Goal: Navigation & Orientation: Find specific page/section

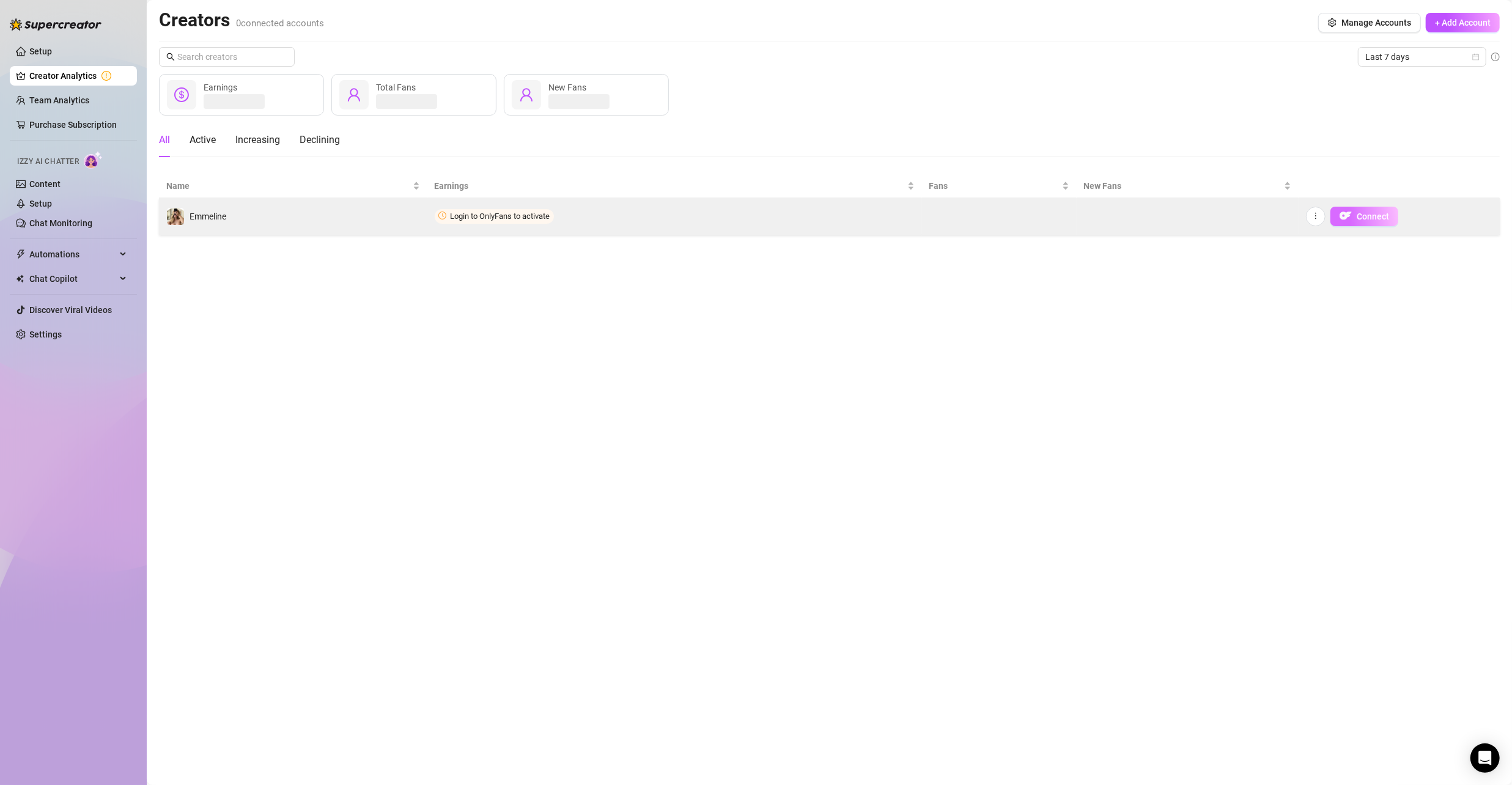
click at [1384, 218] on span "Connect" at bounding box center [1372, 217] width 32 height 10
click at [1357, 216] on span "Connect" at bounding box center [1372, 217] width 32 height 10
click at [1319, 215] on icon "more" at bounding box center [1316, 216] width 9 height 9
click at [488, 214] on span "Login to OnlyFans to activate" at bounding box center [500, 216] width 100 height 9
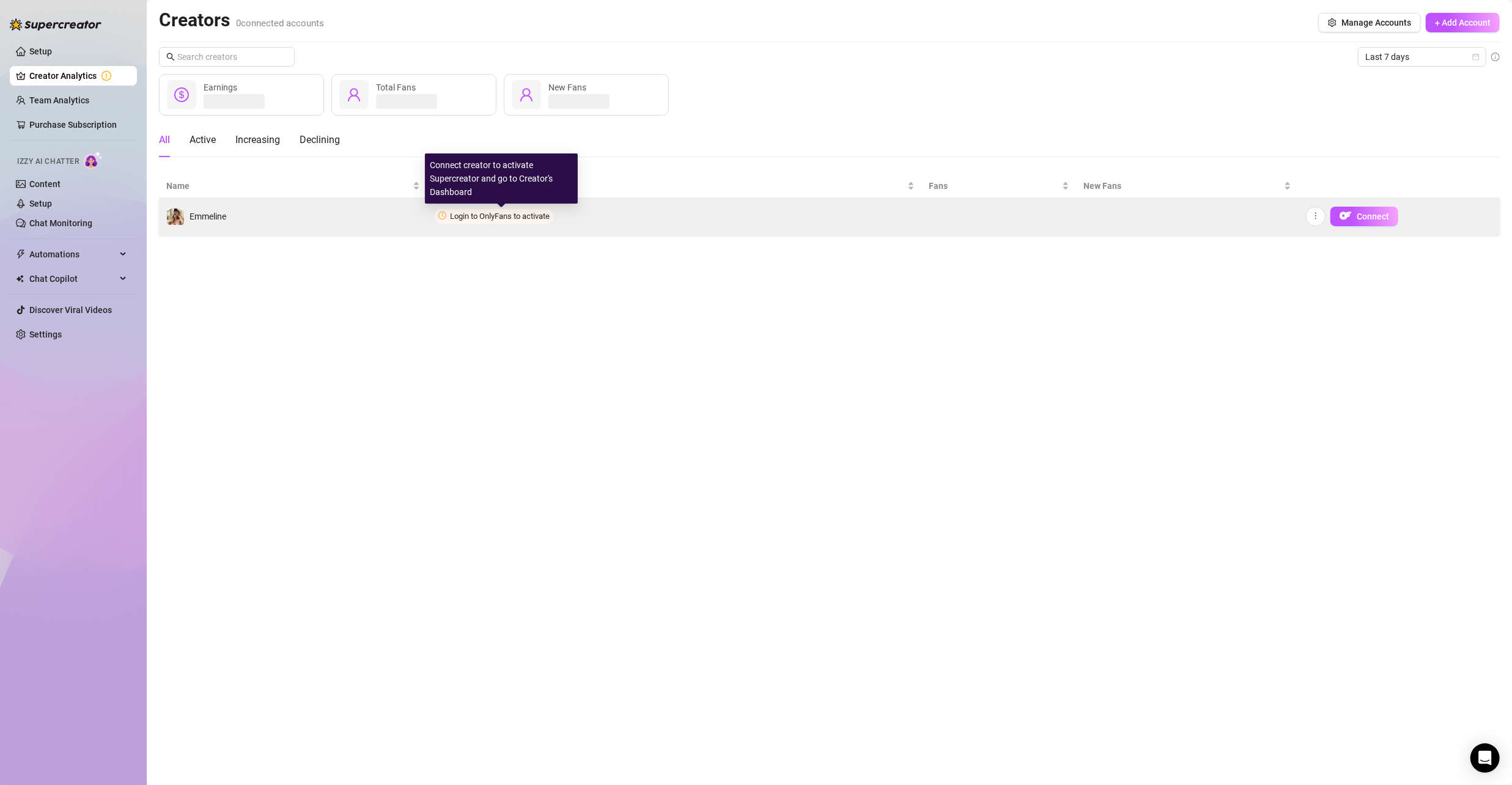
click at [488, 214] on span "Login to OnlyFans to activate" at bounding box center [500, 216] width 100 height 9
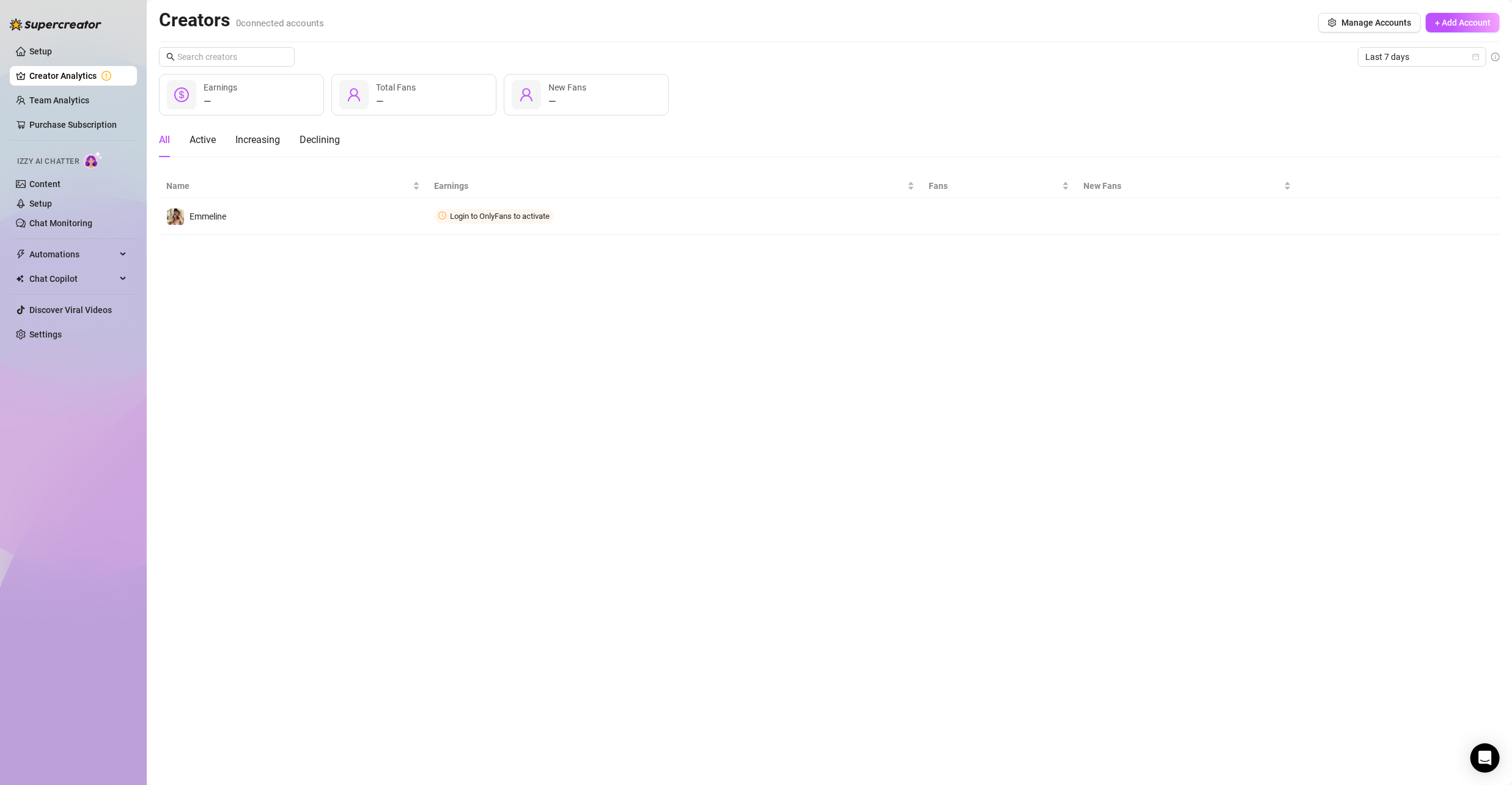
click at [485, 249] on main "Creators 0 connected accounts Manage Accounts + Add Account Last 7 days — Earni…" at bounding box center [829, 392] width 1365 height 785
click at [75, 97] on link "Team Analytics" at bounding box center [59, 100] width 60 height 10
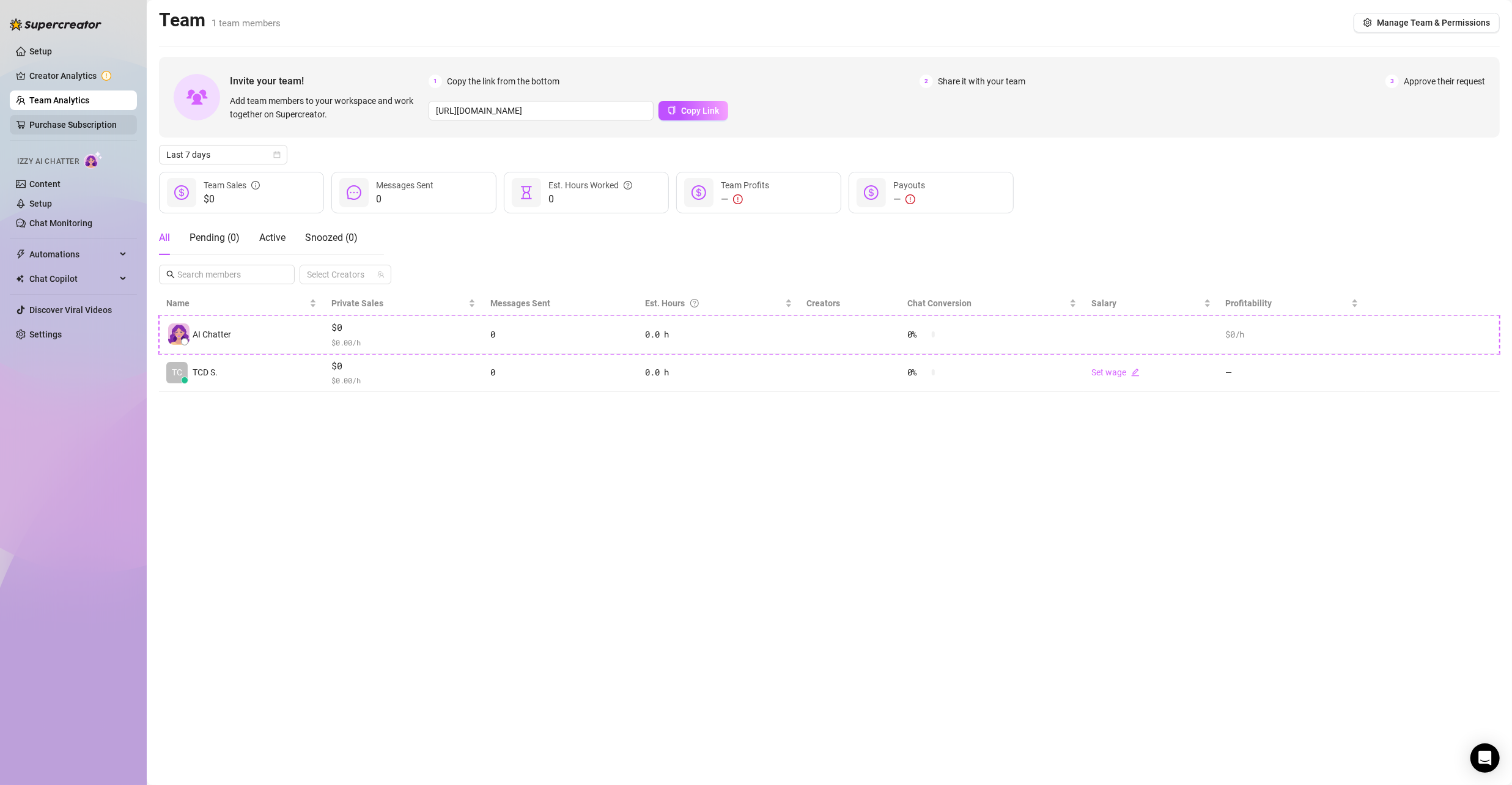
click at [62, 120] on link "Purchase Subscription" at bounding box center [73, 125] width 87 height 10
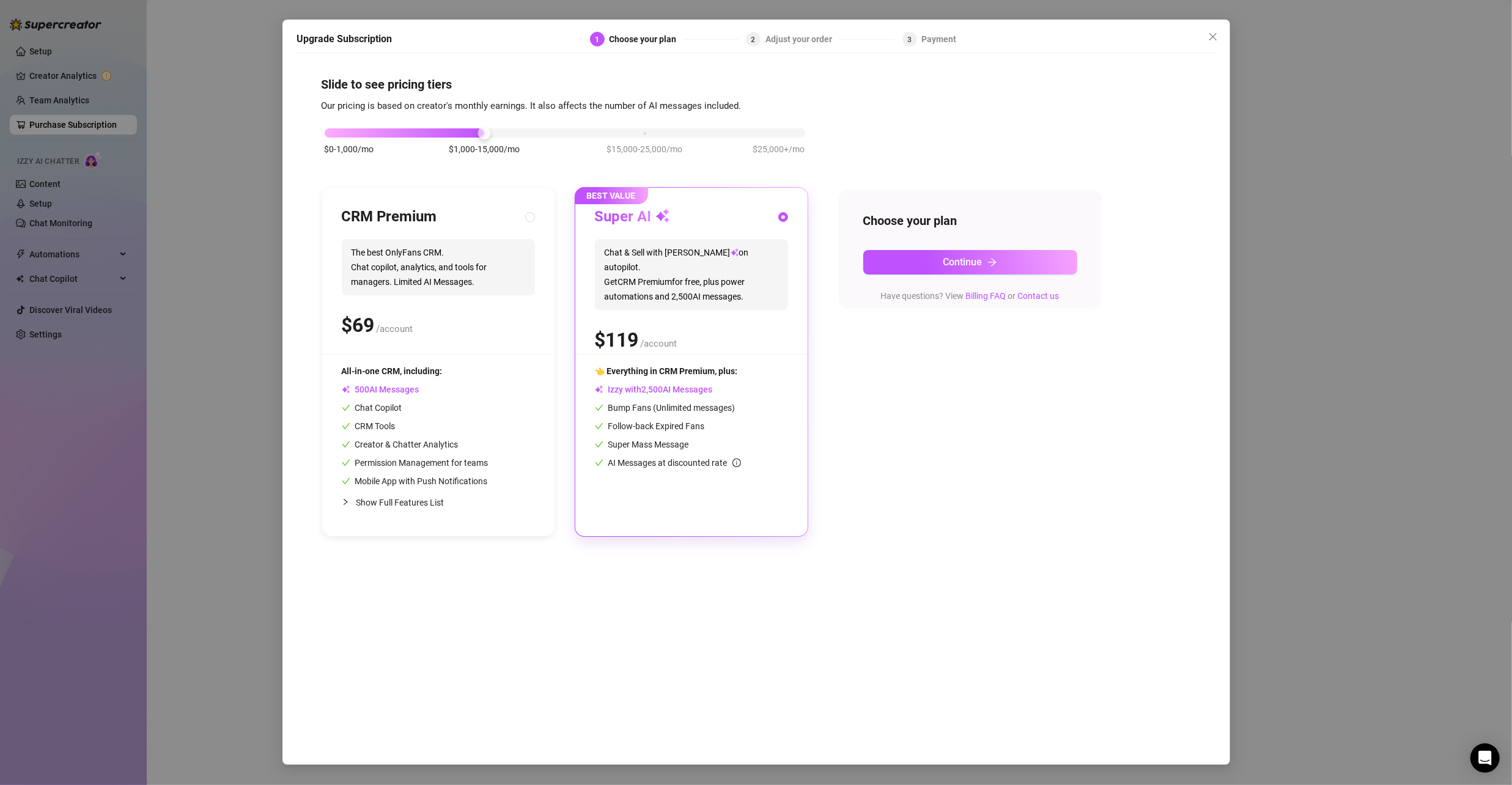
click at [142, 153] on div "Upgrade Subscription 1 Choose your plan 2 Adjust your order 3 Payment Slide to …" at bounding box center [756, 392] width 1512 height 785
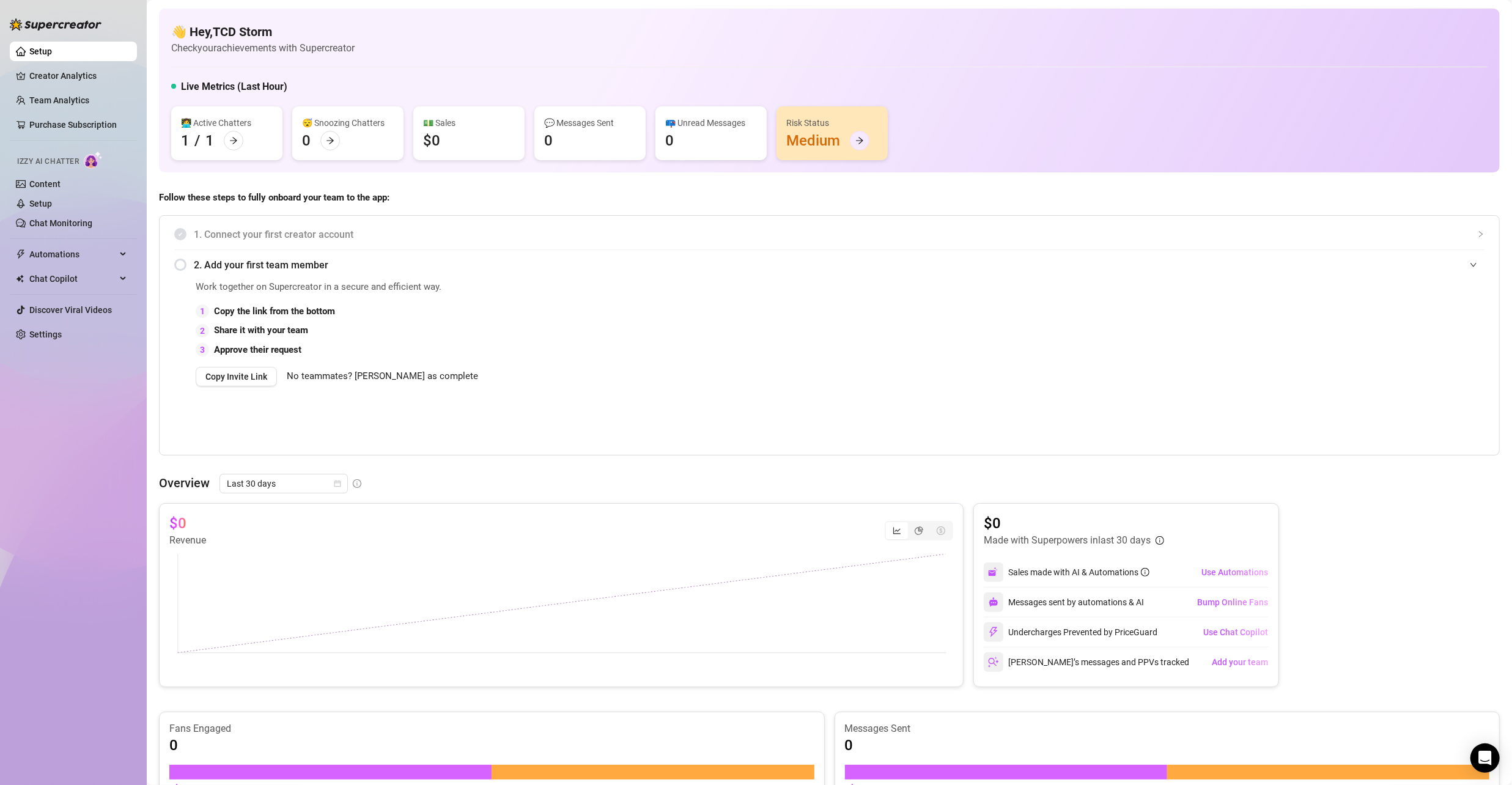
click at [868, 140] on div at bounding box center [859, 140] width 19 height 19
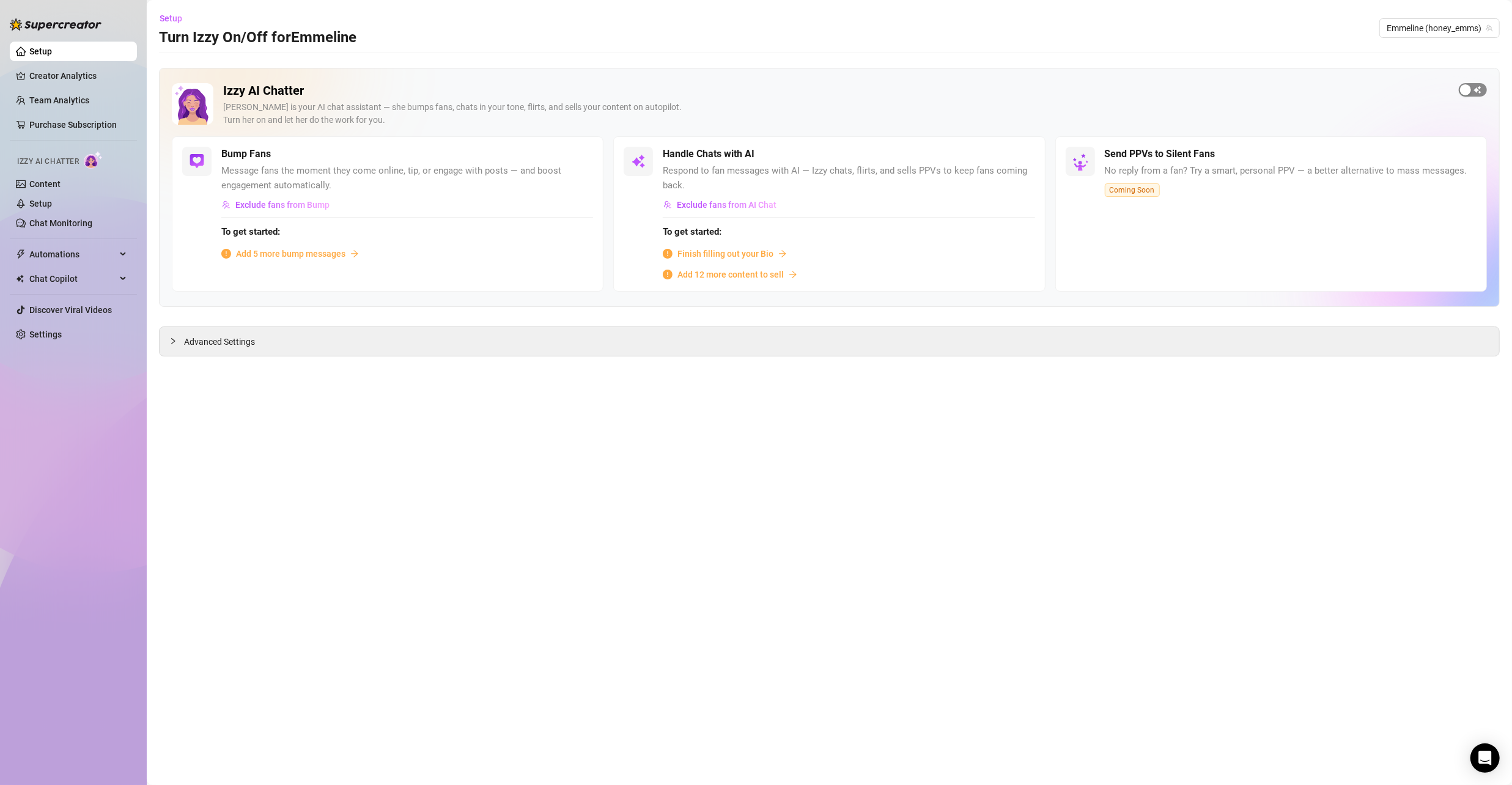
click at [1483, 90] on span "button" at bounding box center [1473, 89] width 28 height 14
click at [719, 252] on span "Finish filling out your Bio" at bounding box center [725, 253] width 96 height 14
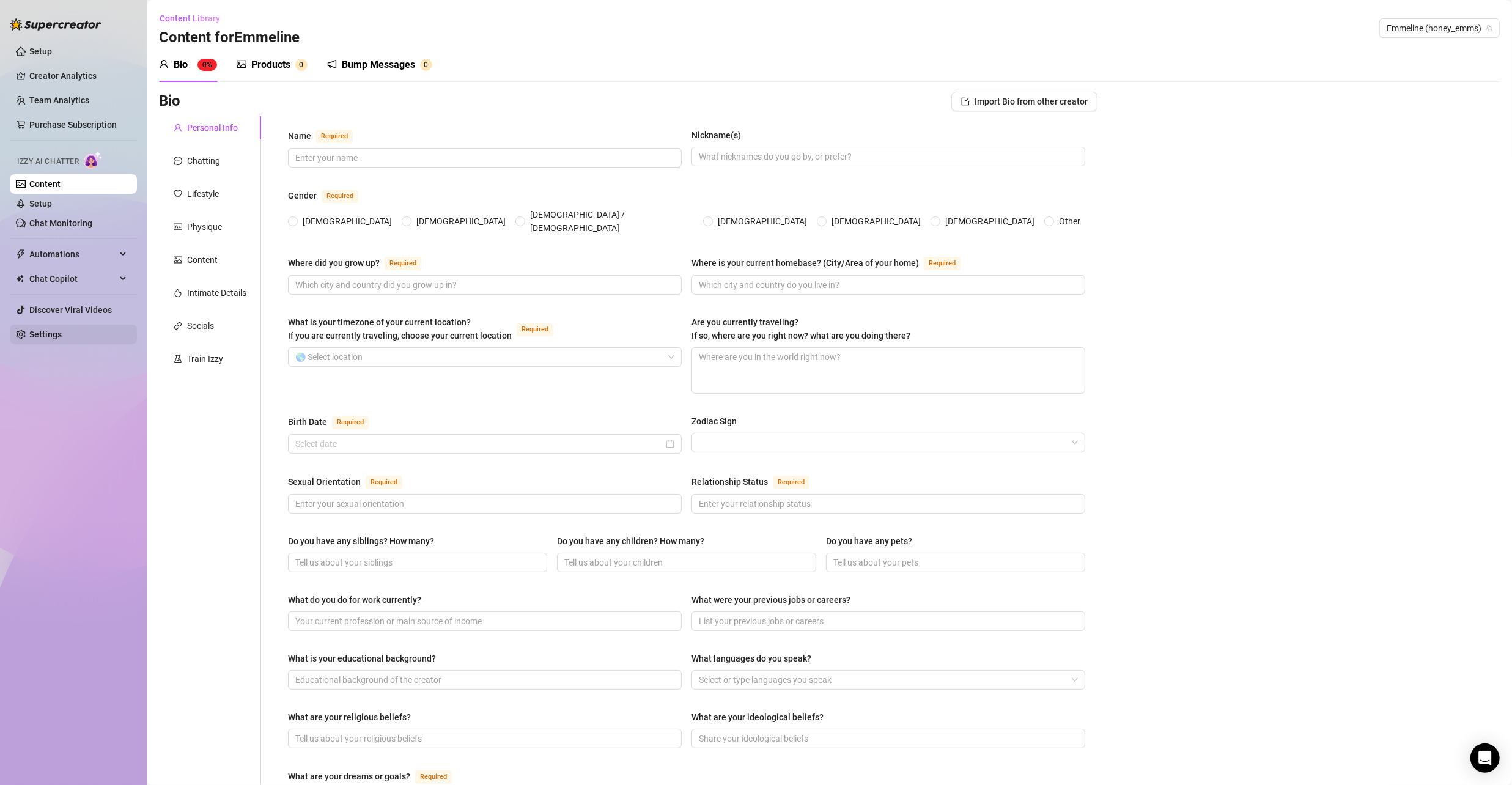
click at [61, 331] on link "Settings" at bounding box center [45, 334] width 32 height 10
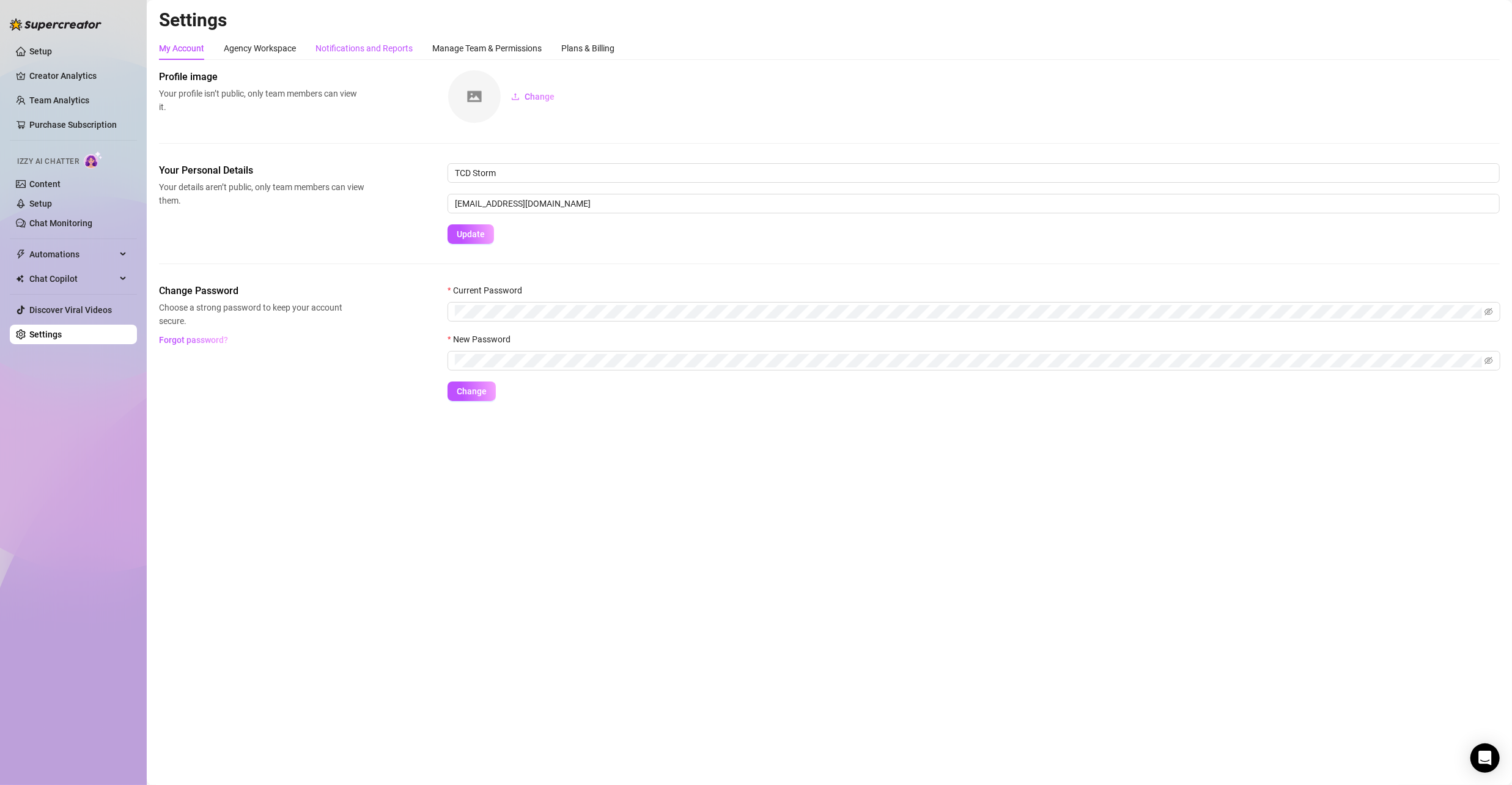
click at [364, 44] on div "Notifications and Reports" at bounding box center [364, 48] width 97 height 14
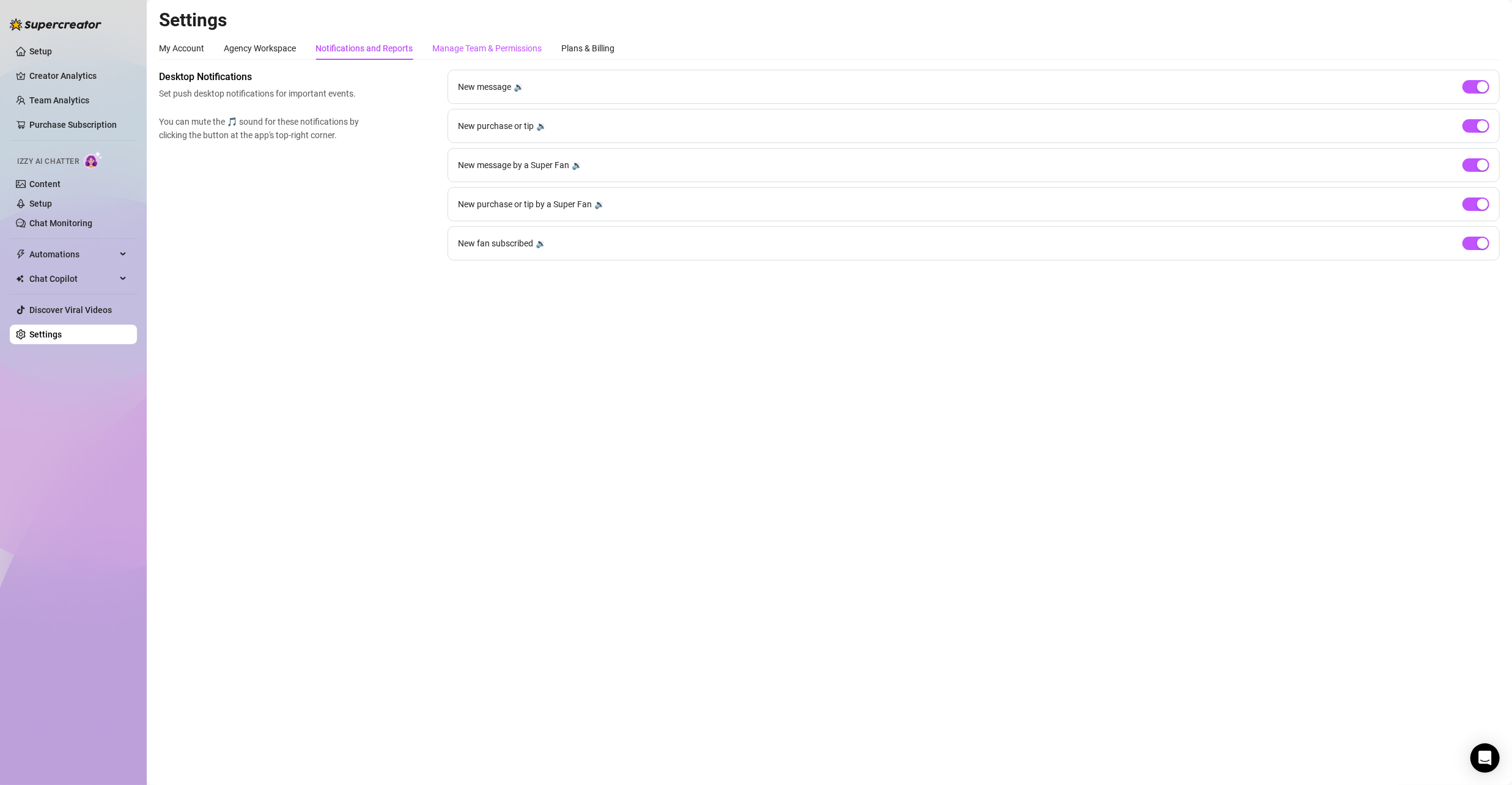
click at [503, 43] on div "Manage Team & Permissions" at bounding box center [487, 48] width 110 height 14
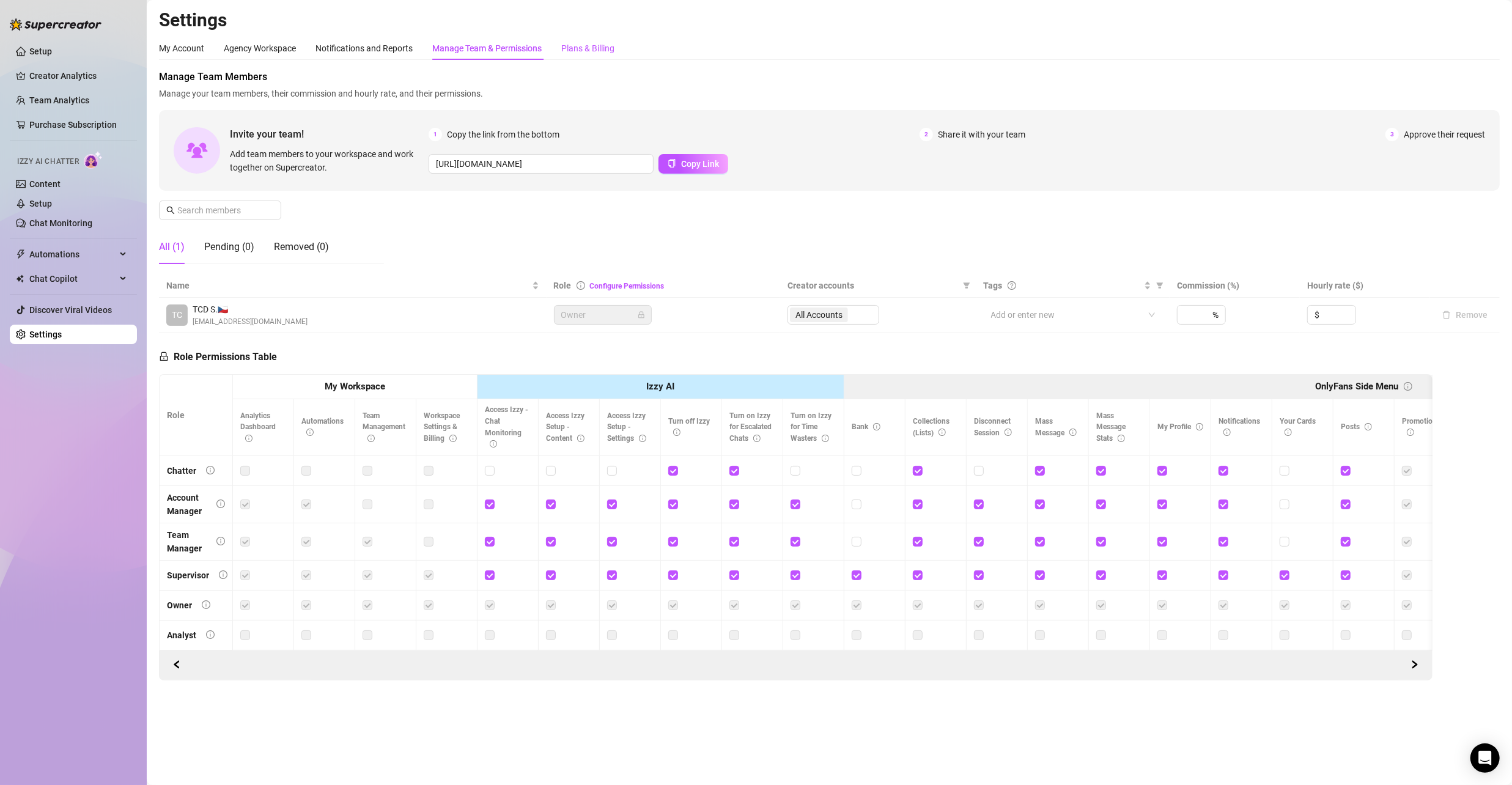
click at [586, 54] on div "Plans & Billing" at bounding box center [588, 48] width 53 height 14
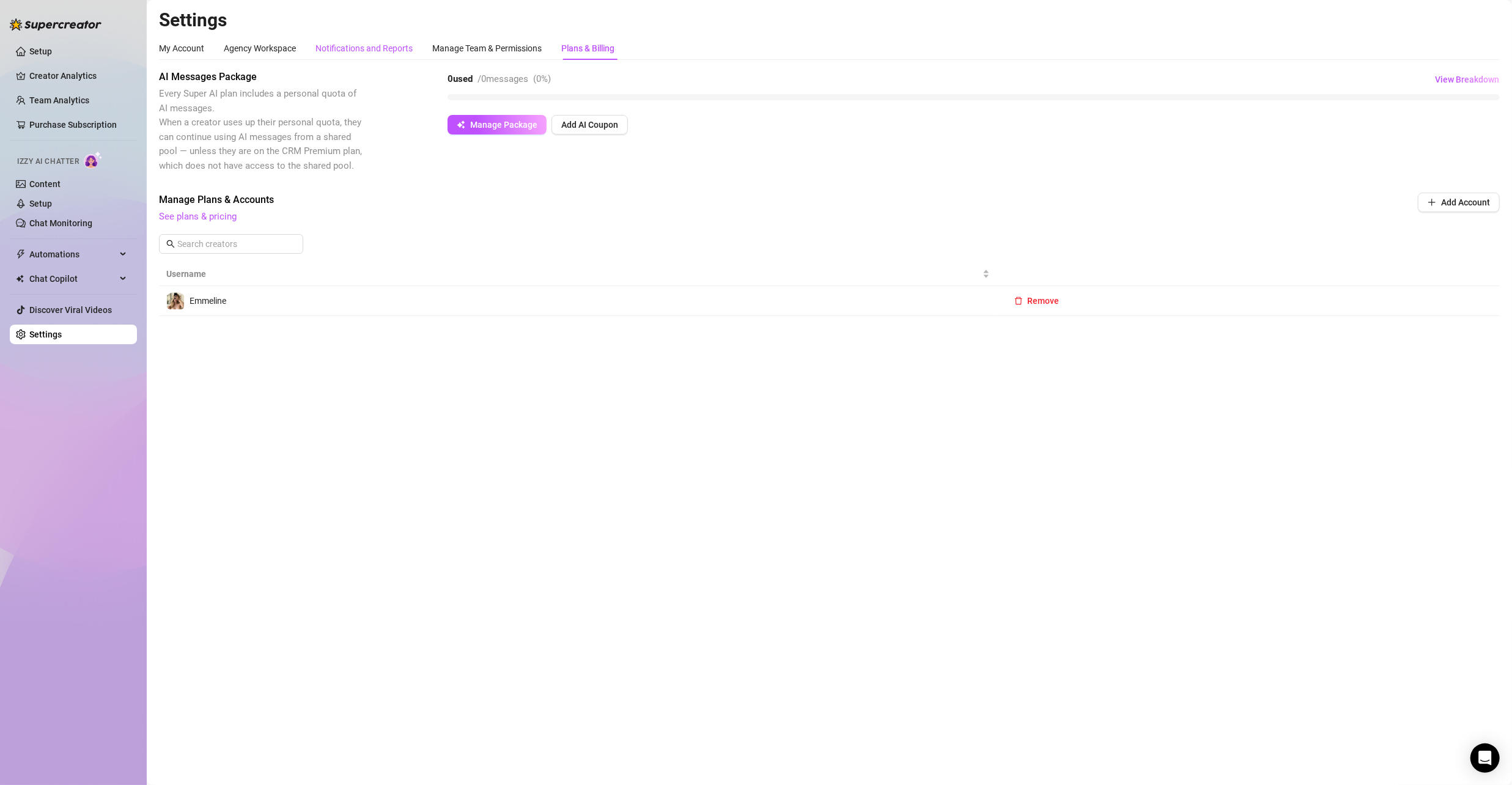
click at [386, 44] on div "Notifications and Reports" at bounding box center [364, 48] width 97 height 14
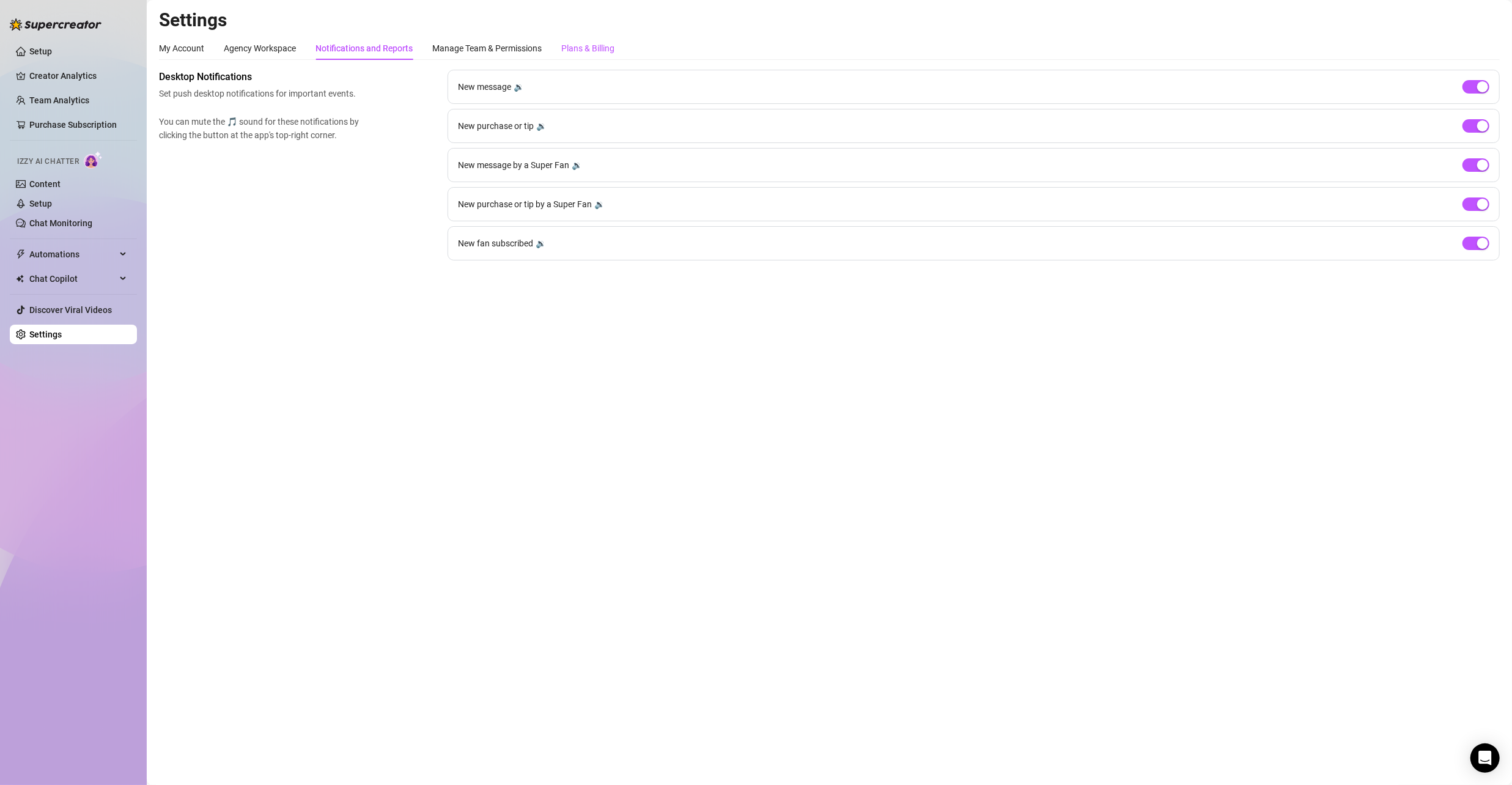
click at [592, 47] on div "Plans & Billing" at bounding box center [588, 48] width 53 height 14
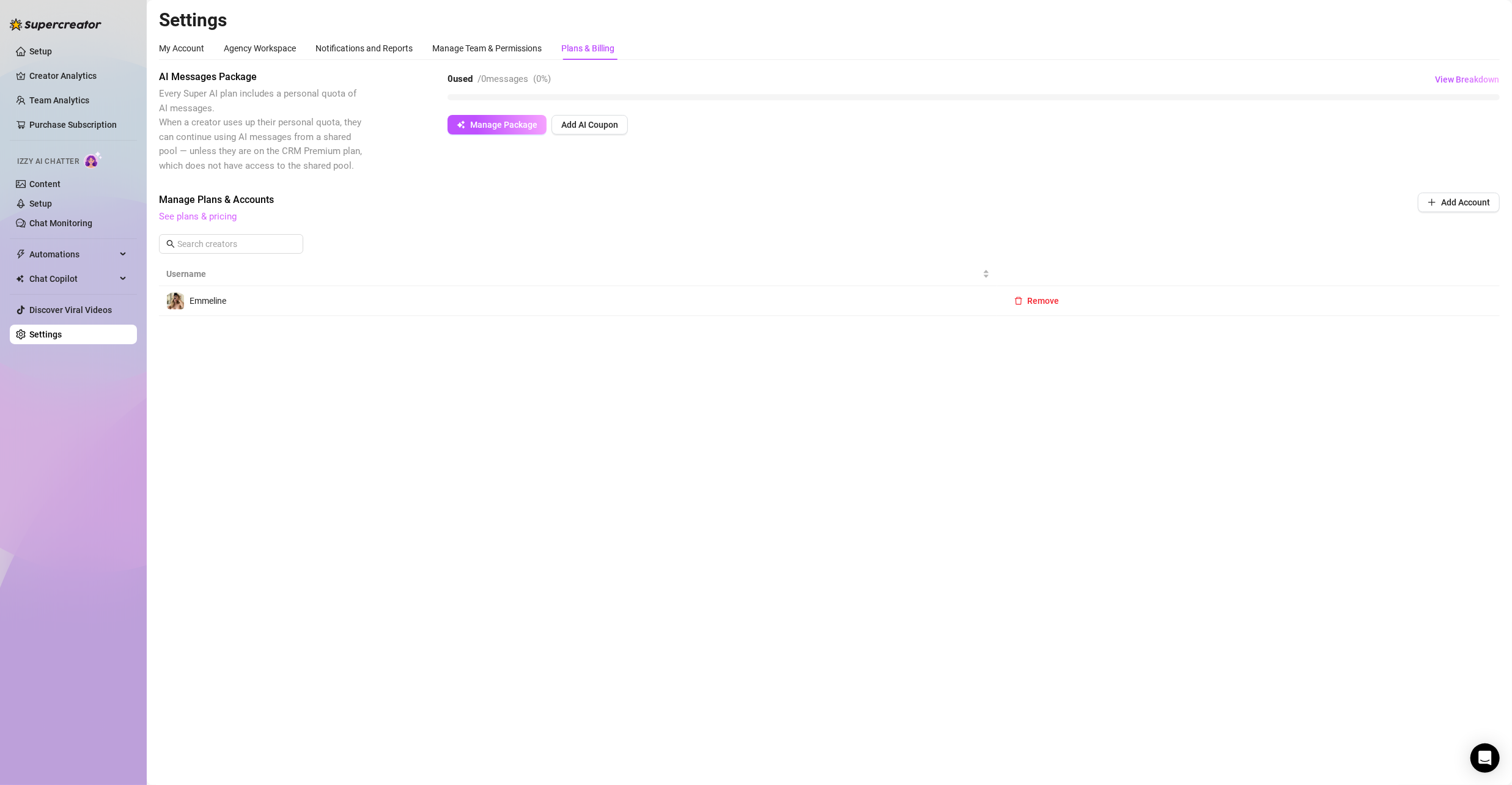
click at [208, 220] on link "See plans & pricing" at bounding box center [198, 216] width 77 height 11
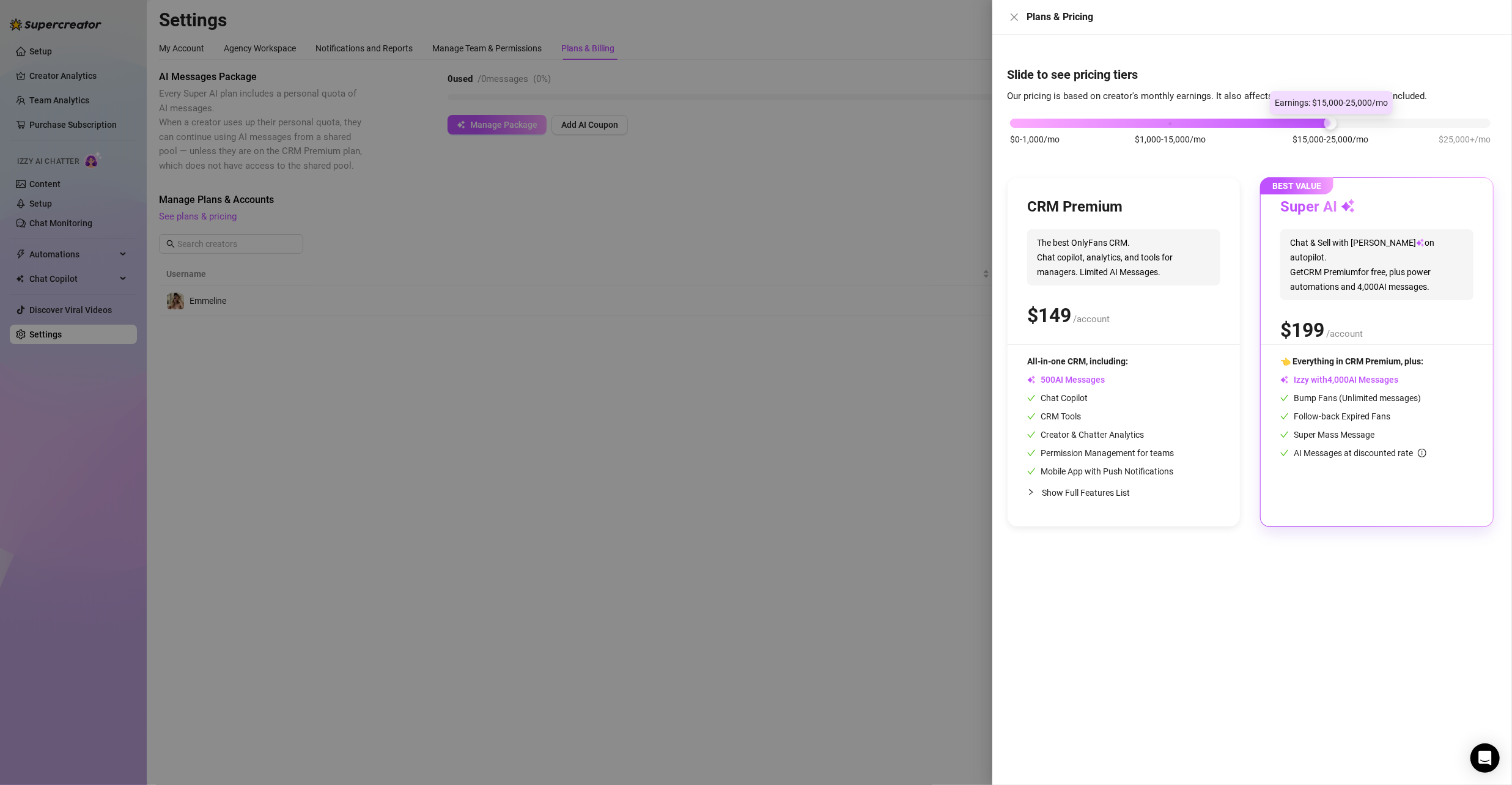
drag, startPoint x: 1172, startPoint y: 122, endPoint x: 1303, endPoint y: 124, distance: 131.0
click at [1303, 124] on div "$0-1,000/mo $1,000-15,000/mo $15,000-25,000/mo $25,000+/mo" at bounding box center [1250, 120] width 480 height 7
drag, startPoint x: 1331, startPoint y: 123, endPoint x: 1175, endPoint y: 120, distance: 156.0
click at [1175, 120] on div at bounding box center [1170, 123] width 13 height 13
drag, startPoint x: 1173, startPoint y: 123, endPoint x: 1295, endPoint y: 124, distance: 122.0
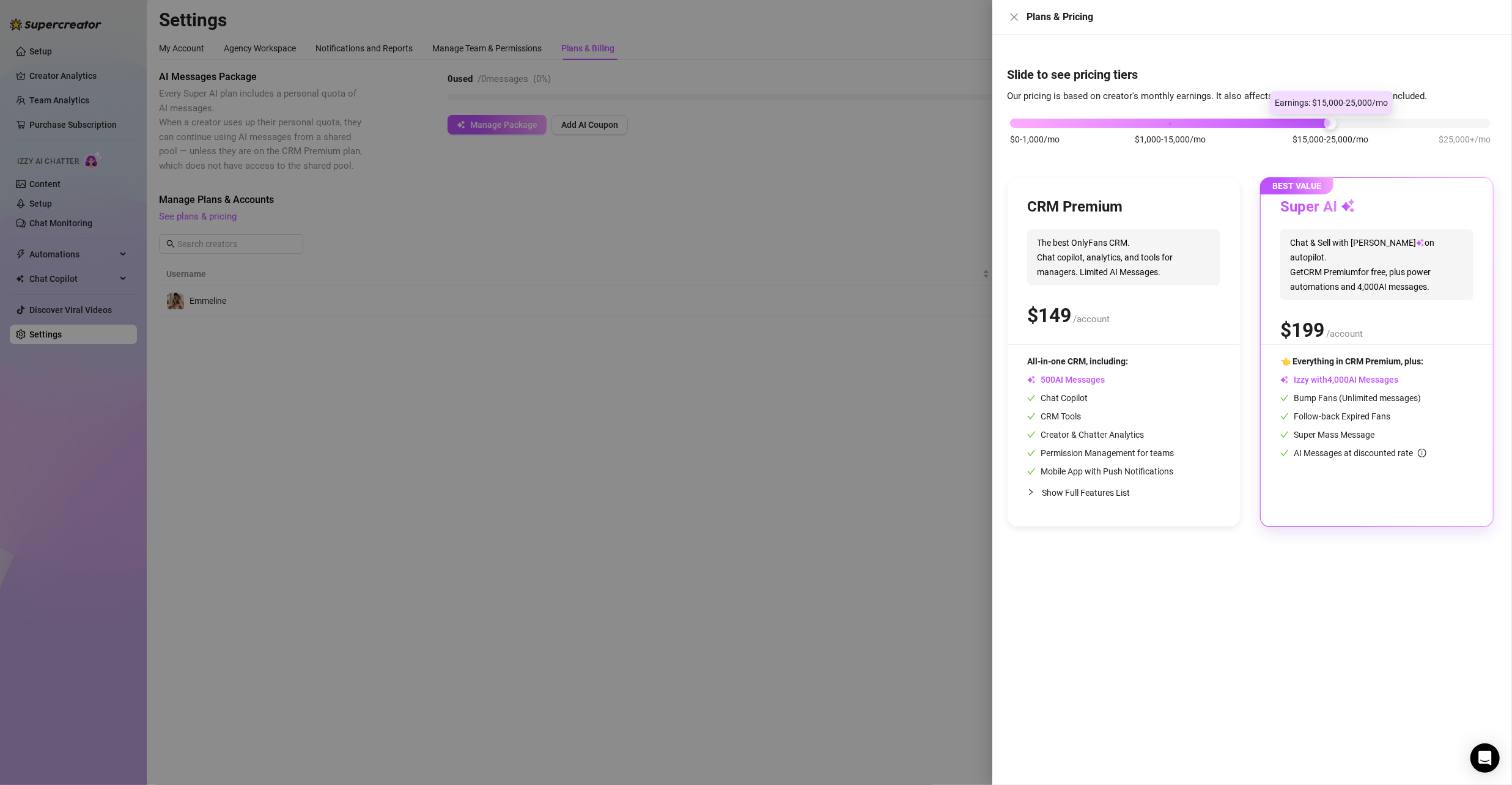
click at [1295, 124] on div "$0-1,000/mo $1,000-15,000/mo $15,000-25,000/mo $25,000+/mo" at bounding box center [1250, 120] width 480 height 7
click at [856, 283] on div at bounding box center [756, 392] width 1512 height 785
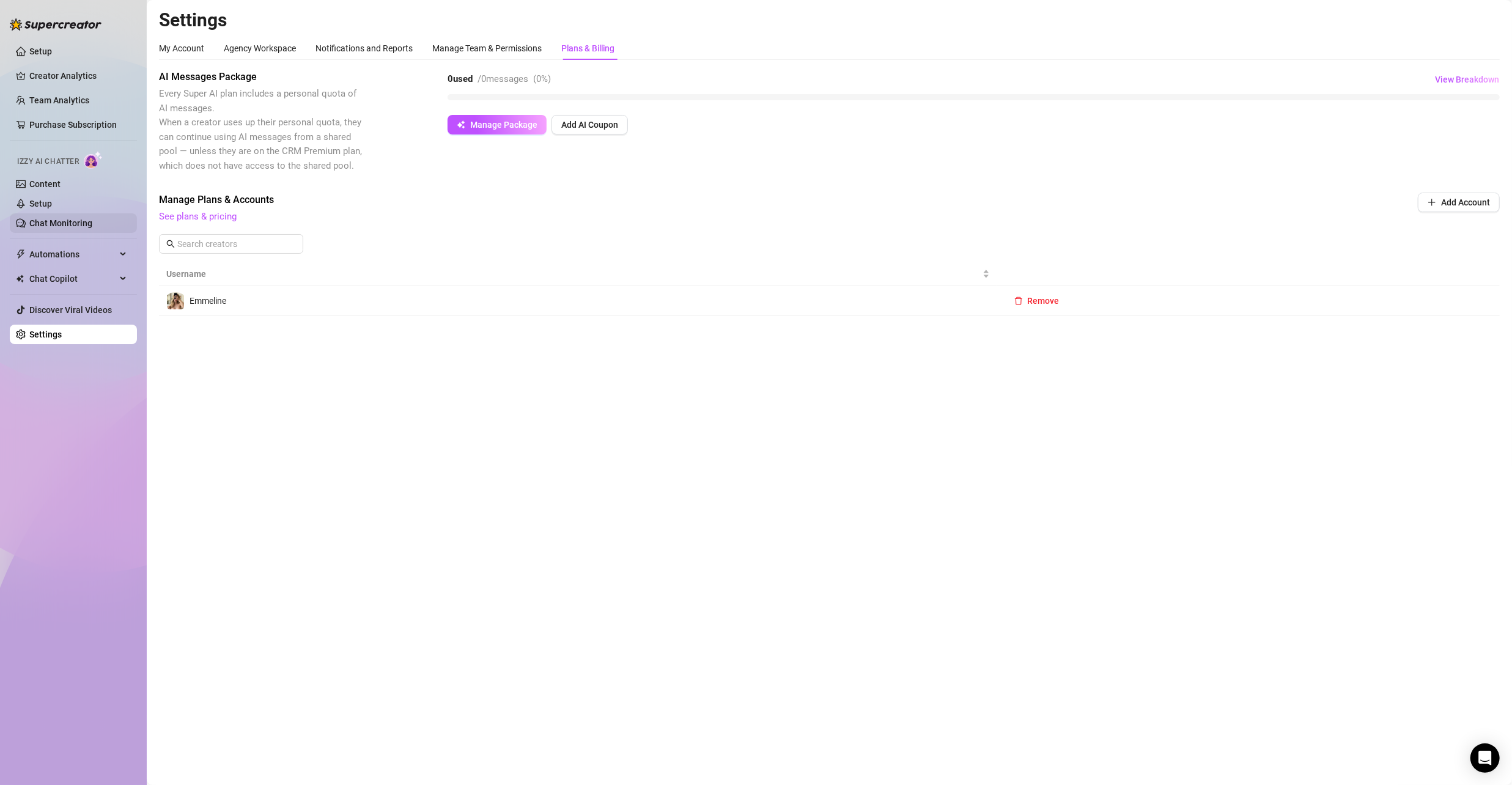
click at [44, 220] on link "Chat Monitoring" at bounding box center [61, 223] width 63 height 10
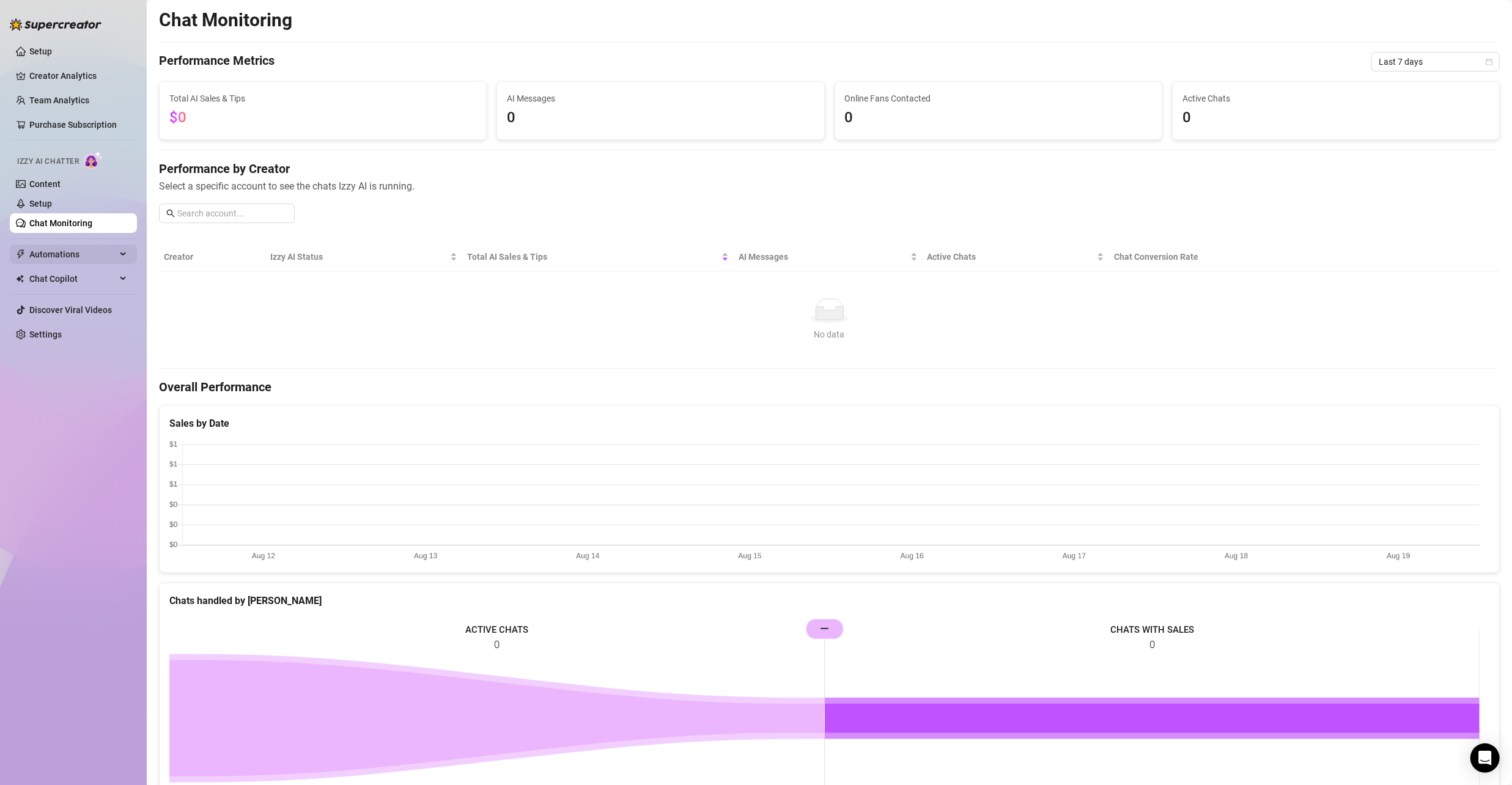
click at [100, 254] on span "Automations" at bounding box center [72, 254] width 87 height 19
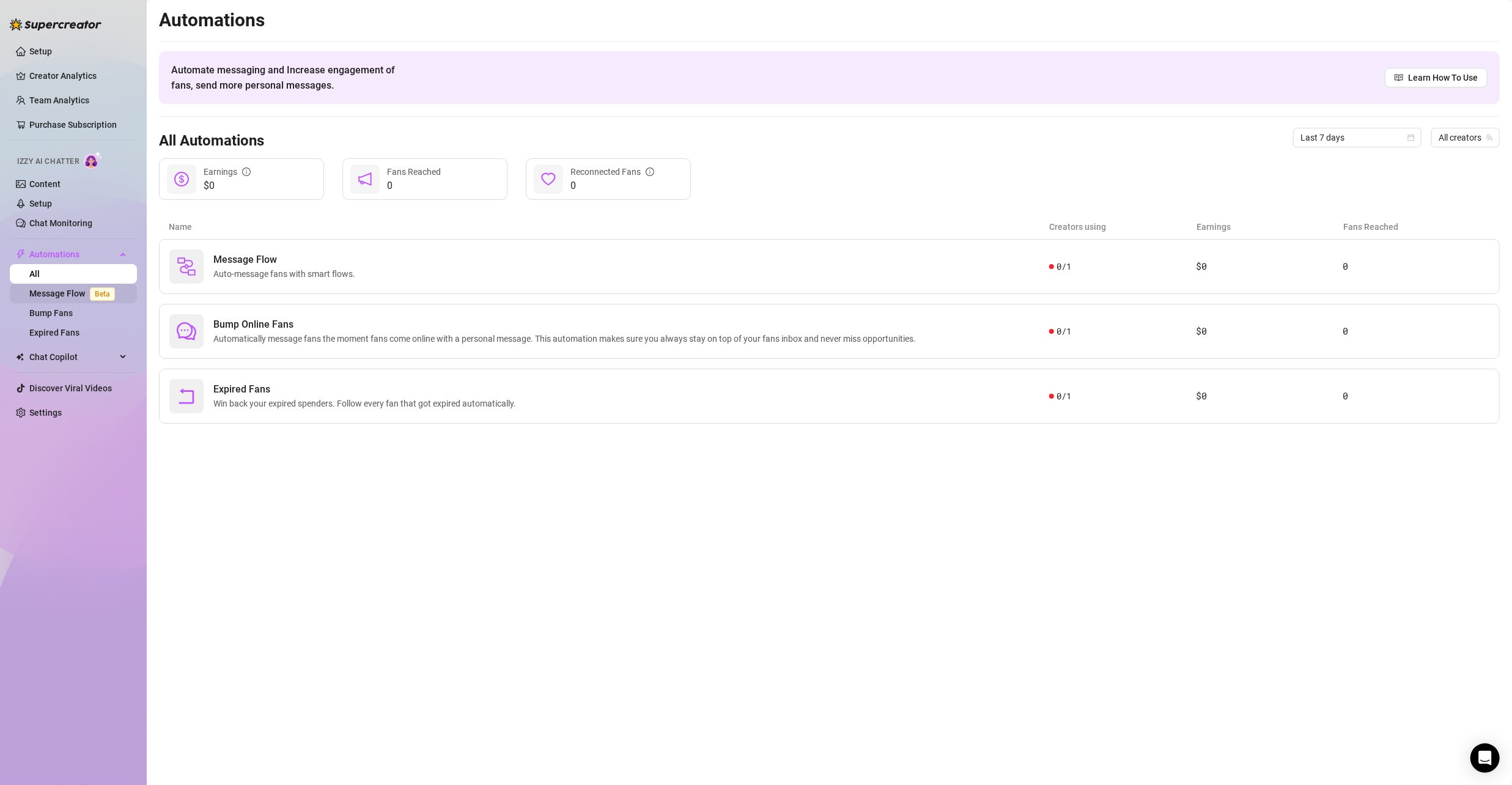
click at [69, 288] on link "Message Flow Beta" at bounding box center [74, 293] width 90 height 10
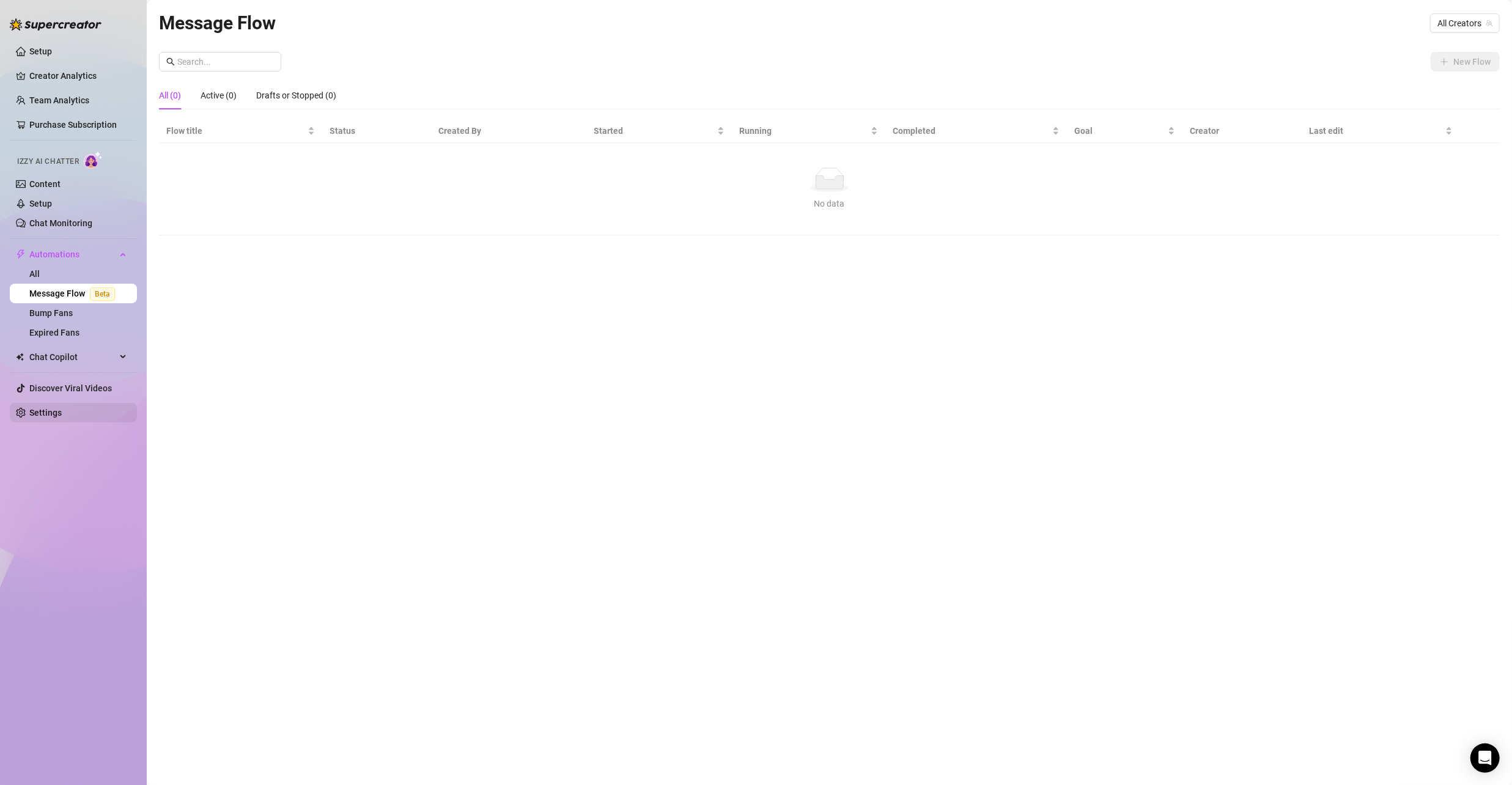
click at [62, 411] on link "Settings" at bounding box center [45, 413] width 32 height 10
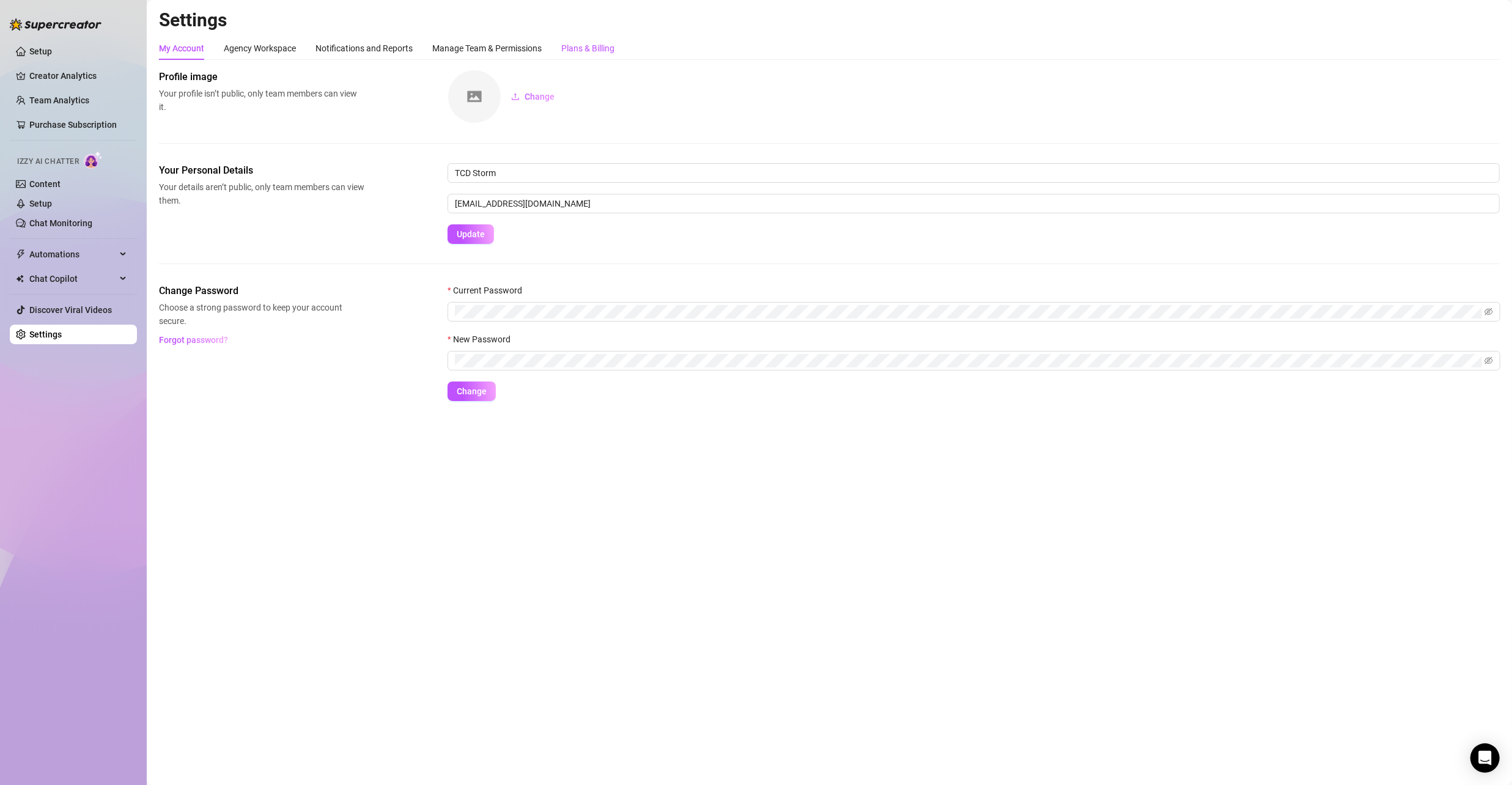
click at [574, 42] on div "Plans & Billing" at bounding box center [588, 48] width 53 height 14
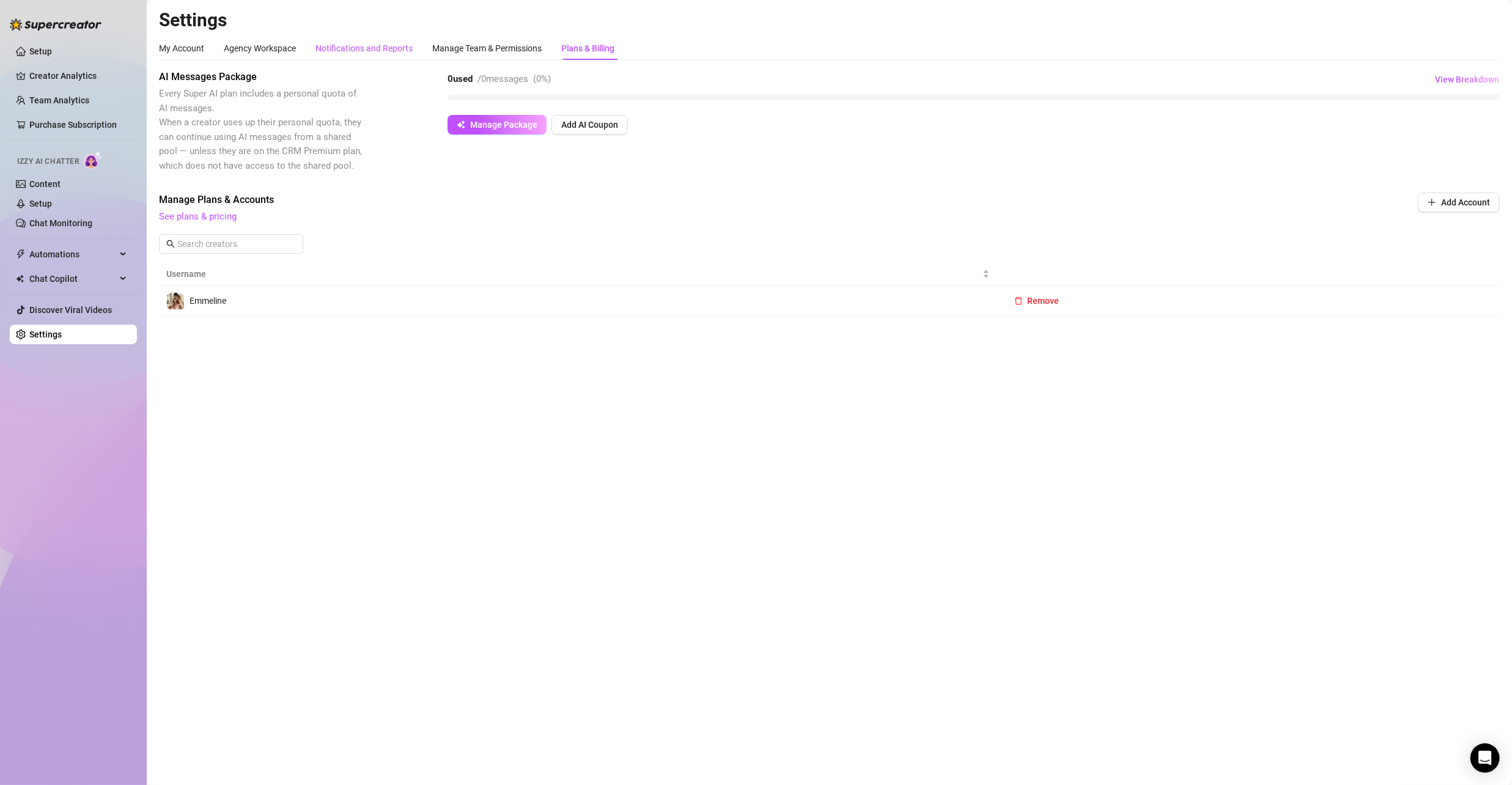
click at [350, 44] on div "Notifications and Reports" at bounding box center [364, 48] width 97 height 14
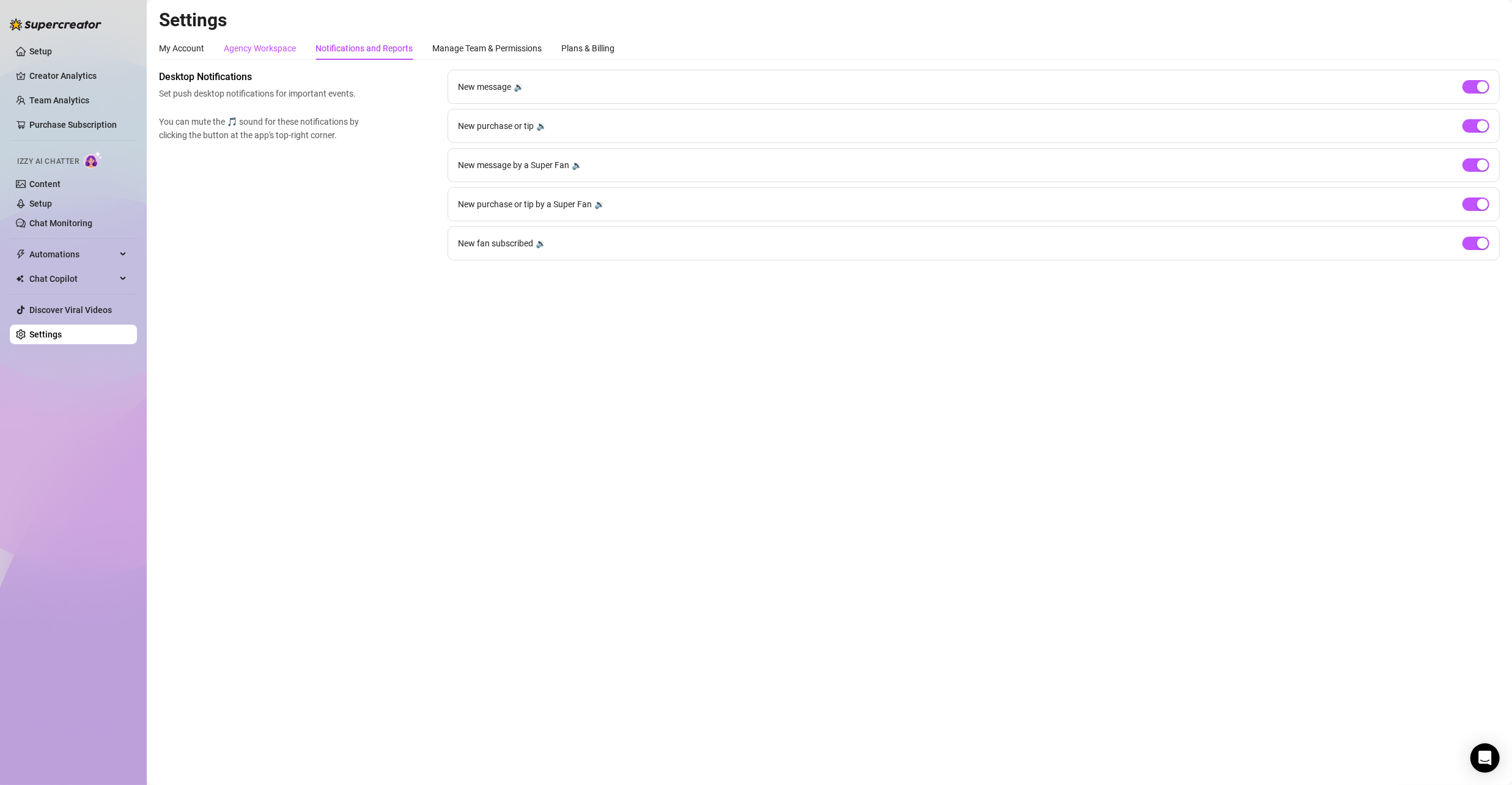
click at [241, 43] on div "Agency Workspace" at bounding box center [260, 48] width 72 height 14
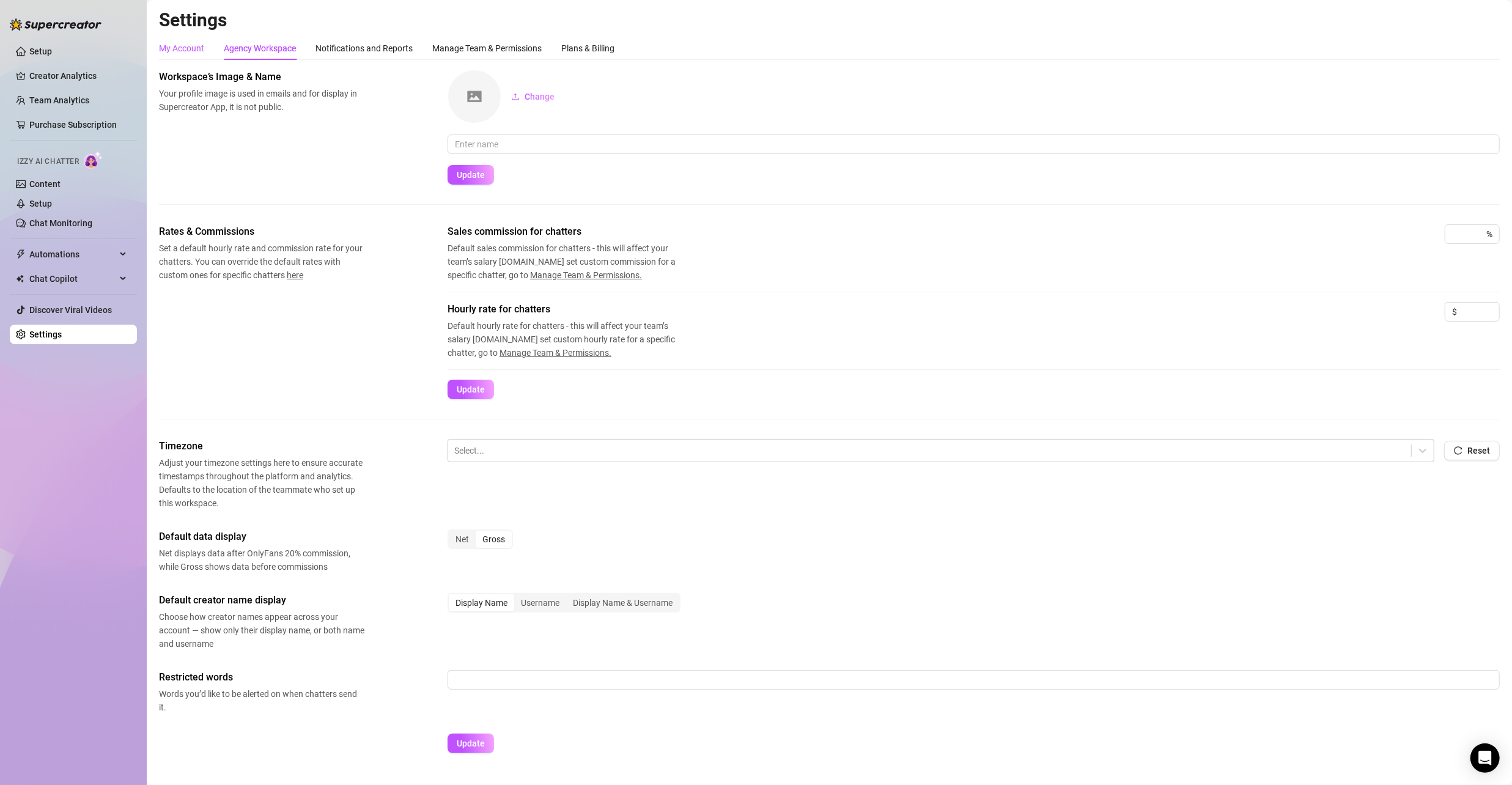
click at [180, 45] on div "My Account" at bounding box center [181, 48] width 45 height 14
